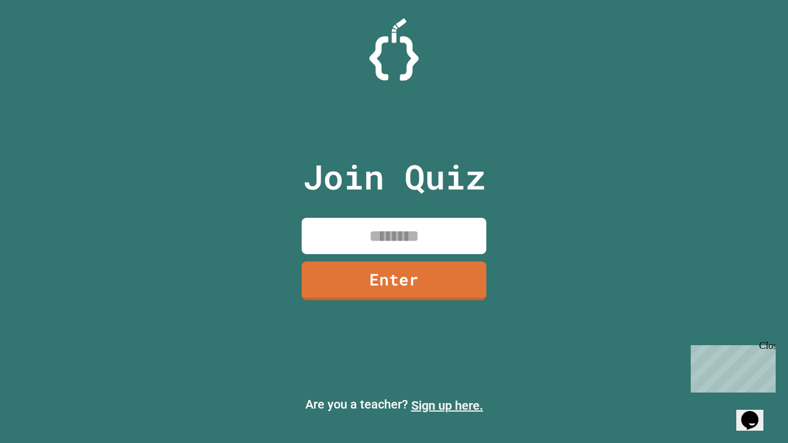
click at [447, 406] on link "Sign up here." at bounding box center [447, 405] width 72 height 15
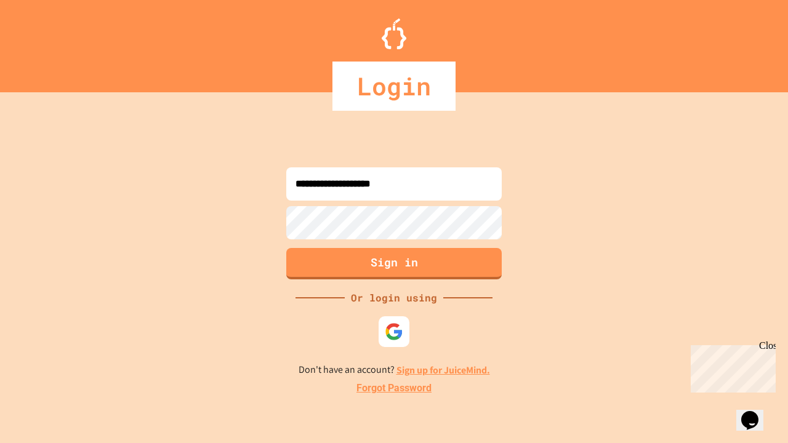
type input "**********"
